Goal: Task Accomplishment & Management: Manage account settings

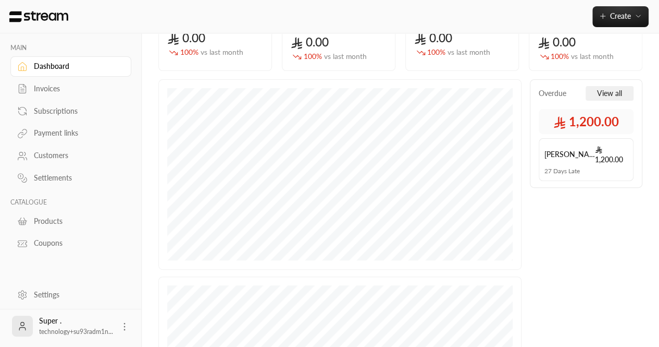
scroll to position [95, 0]
click at [123, 330] on icon at bounding box center [124, 326] width 10 height 10
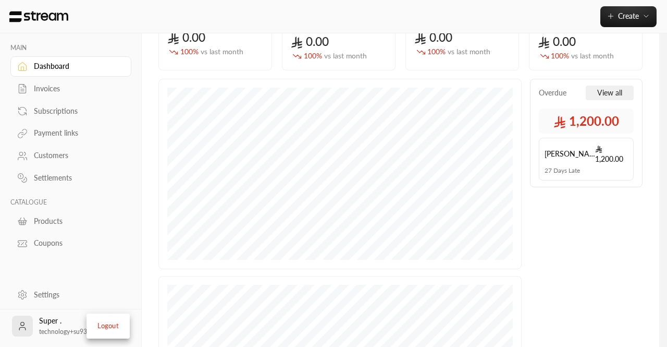
click at [46, 289] on div at bounding box center [333, 173] width 667 height 347
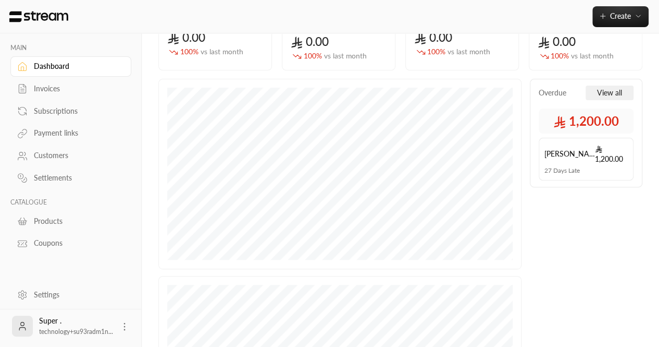
click at [48, 289] on link "Settings" at bounding box center [70, 294] width 121 height 20
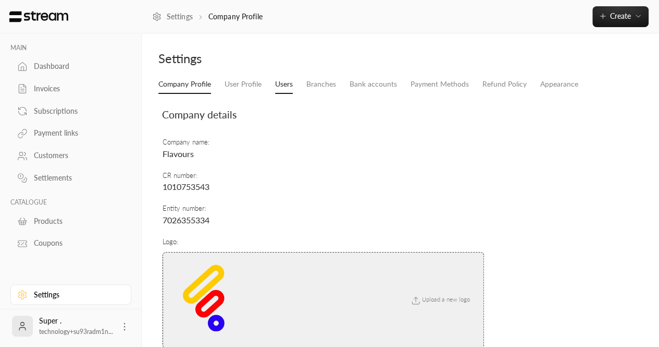
click at [284, 79] on link "Users" at bounding box center [284, 84] width 18 height 19
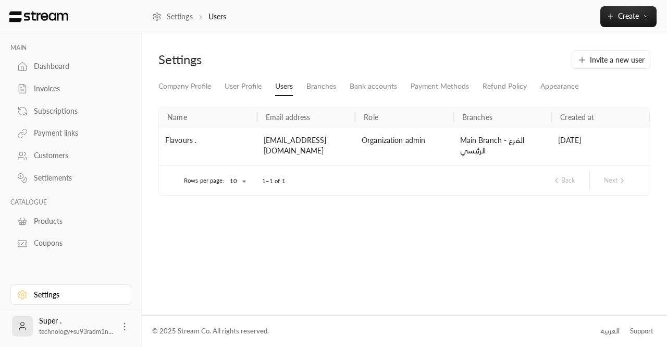
click at [234, 97] on div "Company Profile User Profile Users Branches Bank accounts Payment Methods Refun…" at bounding box center [404, 140] width 502 height 127
click at [238, 91] on link "User Profile" at bounding box center [243, 86] width 37 height 19
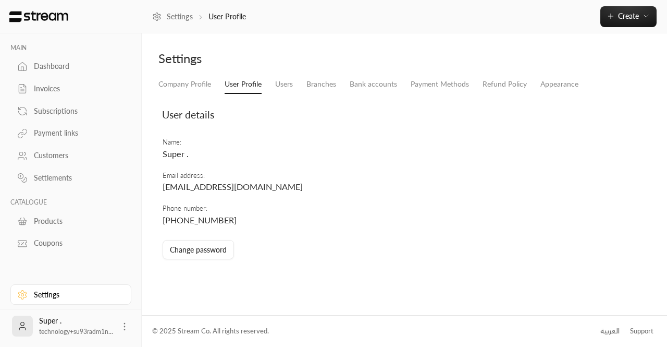
click at [303, 186] on span "[EMAIL_ADDRESS][DOMAIN_NAME]" at bounding box center [233, 186] width 140 height 10
click at [190, 191] on span "[EMAIL_ADDRESS][DOMAIN_NAME]" at bounding box center [233, 186] width 140 height 10
copy span "[EMAIL_ADDRESS][DOMAIN_NAME]"
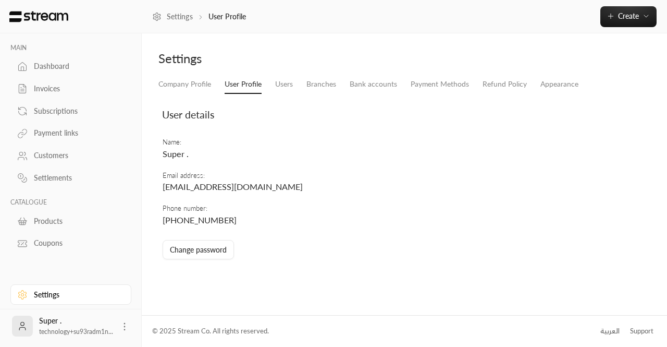
click at [295, 264] on td "Change password" at bounding box center [326, 249] width 328 height 36
